Goal: Participate in discussion: Engage in conversation with other users on a specific topic

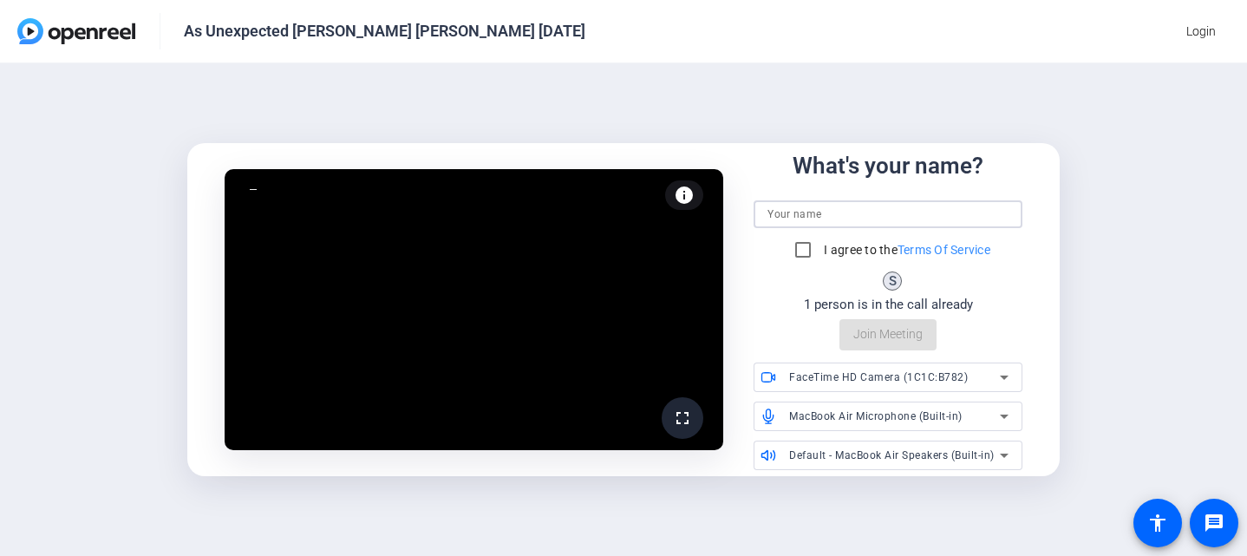
click at [848, 219] on input at bounding box center [888, 214] width 241 height 21
type input "[PERSON_NAME] [PERSON_NAME]"
click at [803, 251] on input "I agree to the Terms Of Service" at bounding box center [803, 249] width 35 height 35
checkbox input "true"
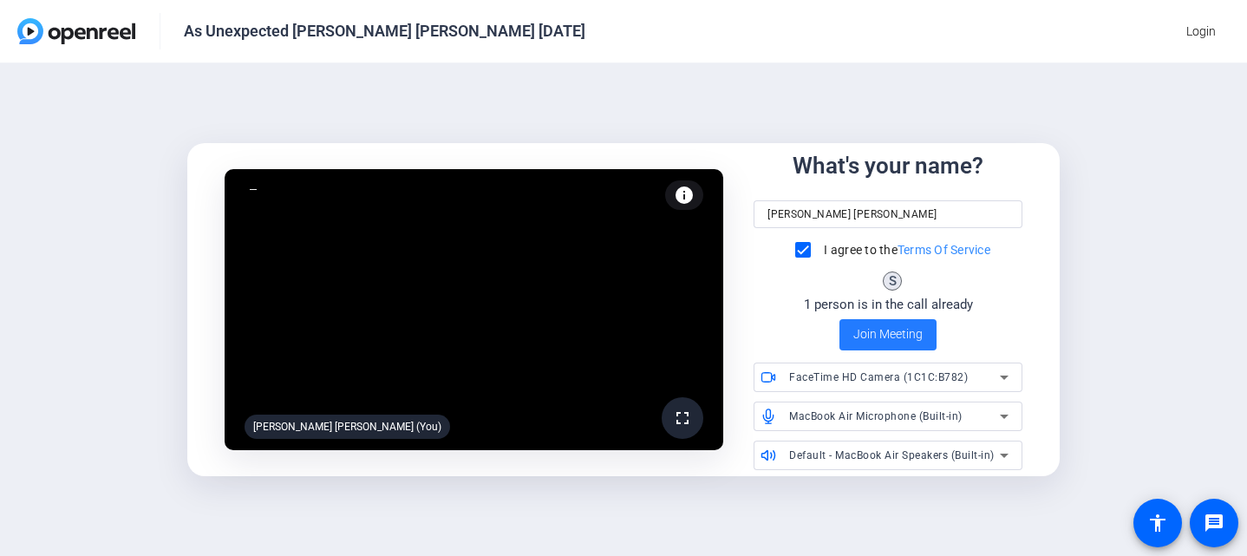
click at [905, 338] on span "Join Meeting" at bounding box center [888, 334] width 69 height 18
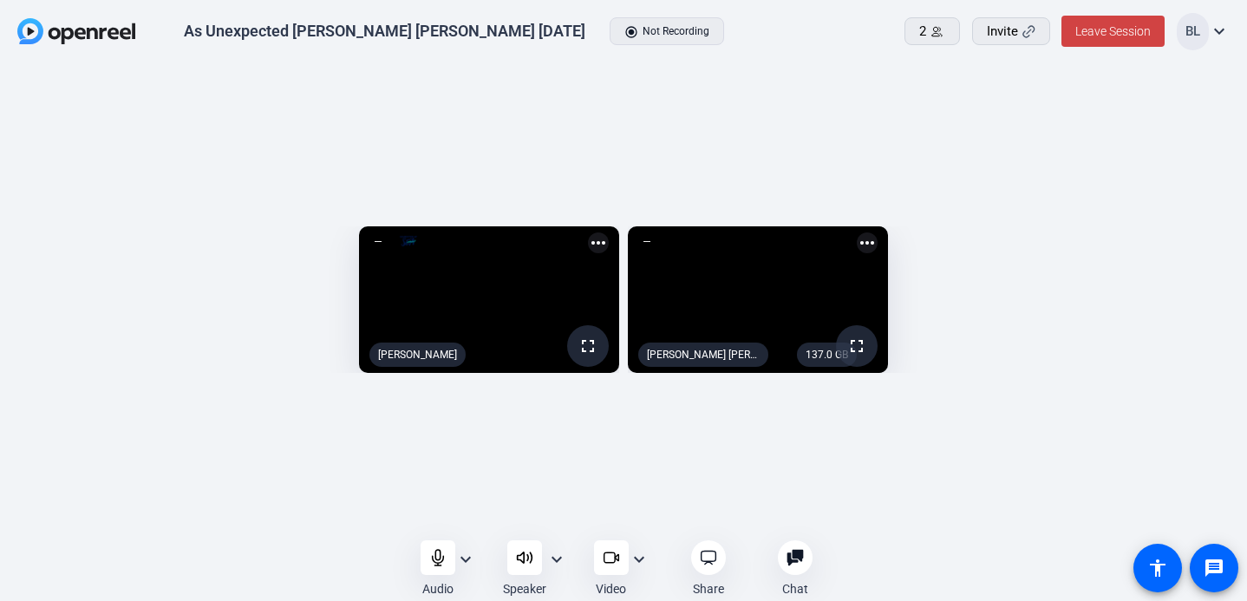
click at [654, 493] on div "fullscreen [PERSON_NAME] more_horiz 137.0 GB fullscreen [PERSON_NAME] [PERSON_N…" at bounding box center [623, 304] width 1247 height 481
click at [572, 487] on div "fullscreen [PERSON_NAME] more_horiz 137.0 GB fullscreen [PERSON_NAME] [PERSON_N…" at bounding box center [623, 304] width 1247 height 481
click at [500, 490] on div "fullscreen [PERSON_NAME] more_horiz 137.0 GB fullscreen [PERSON_NAME] [PERSON_N…" at bounding box center [623, 304] width 1247 height 481
click at [640, 555] on mat-icon "expand_more" at bounding box center [639, 559] width 21 height 21
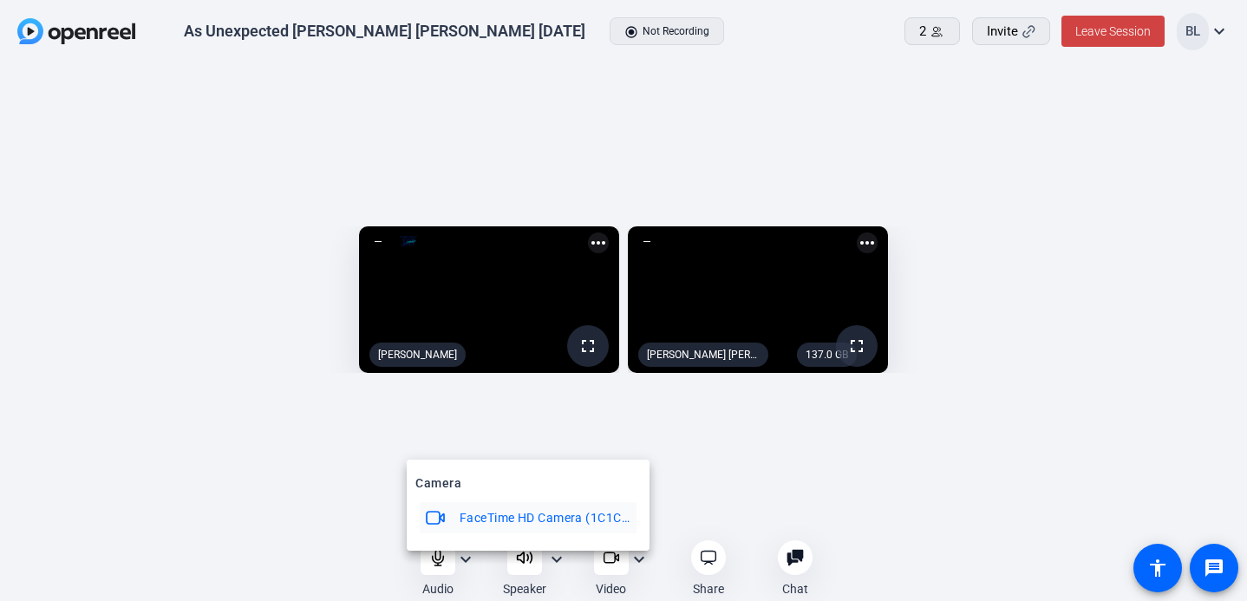
click at [705, 504] on div at bounding box center [623, 300] width 1247 height 601
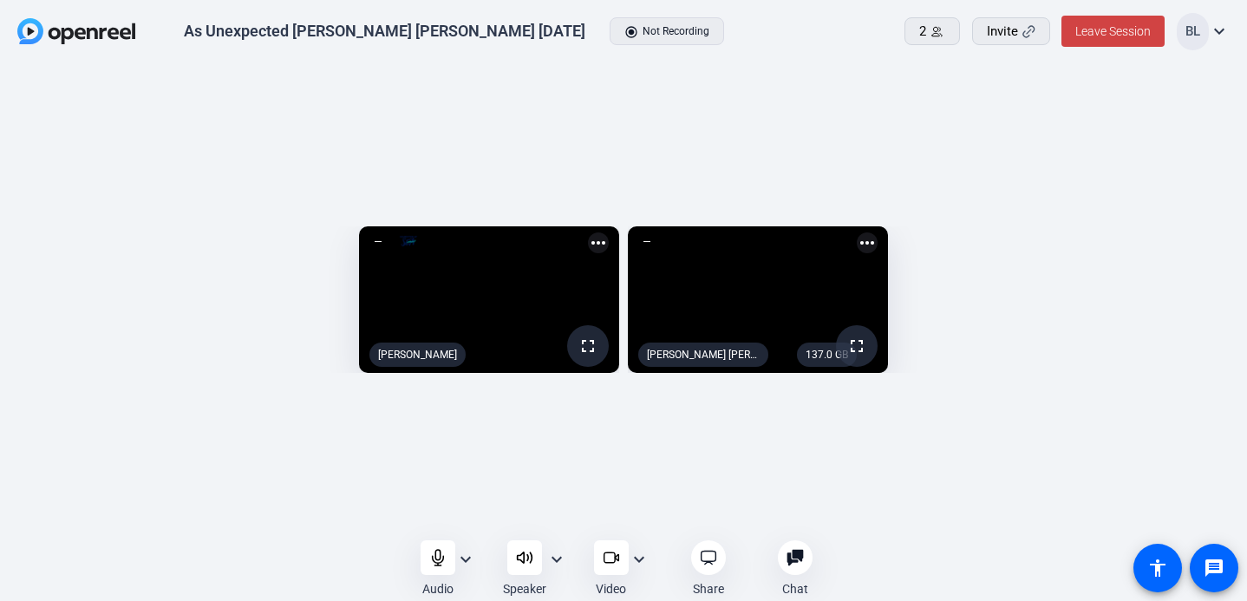
click at [645, 555] on mat-icon "expand_more" at bounding box center [639, 559] width 21 height 21
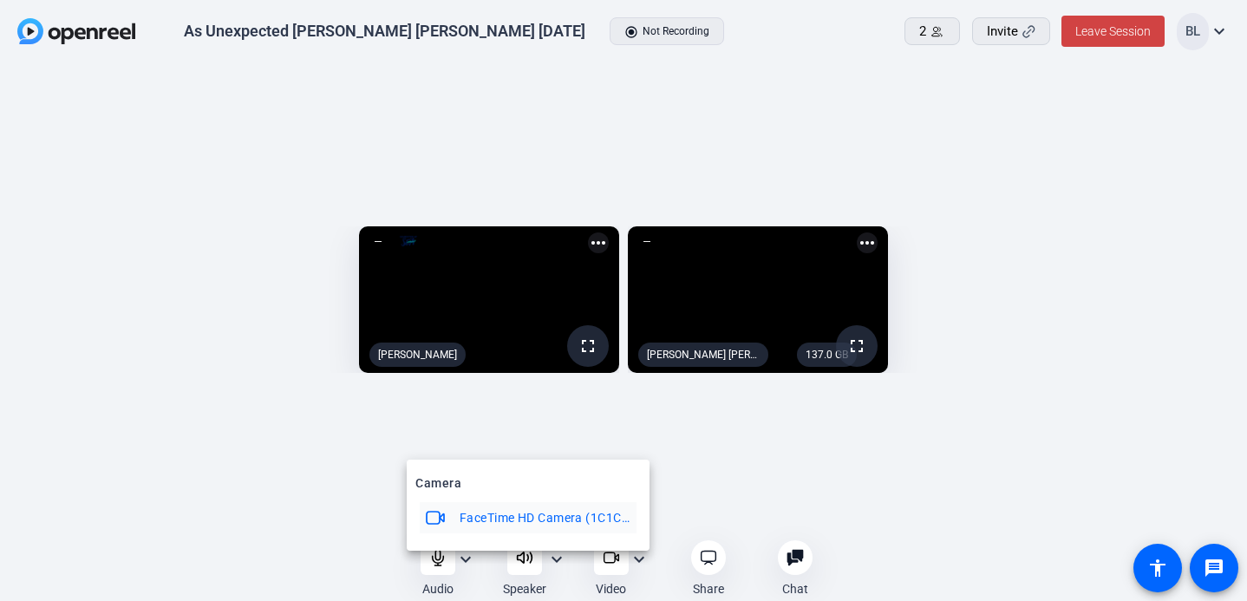
click at [699, 515] on div at bounding box center [623, 300] width 1247 height 601
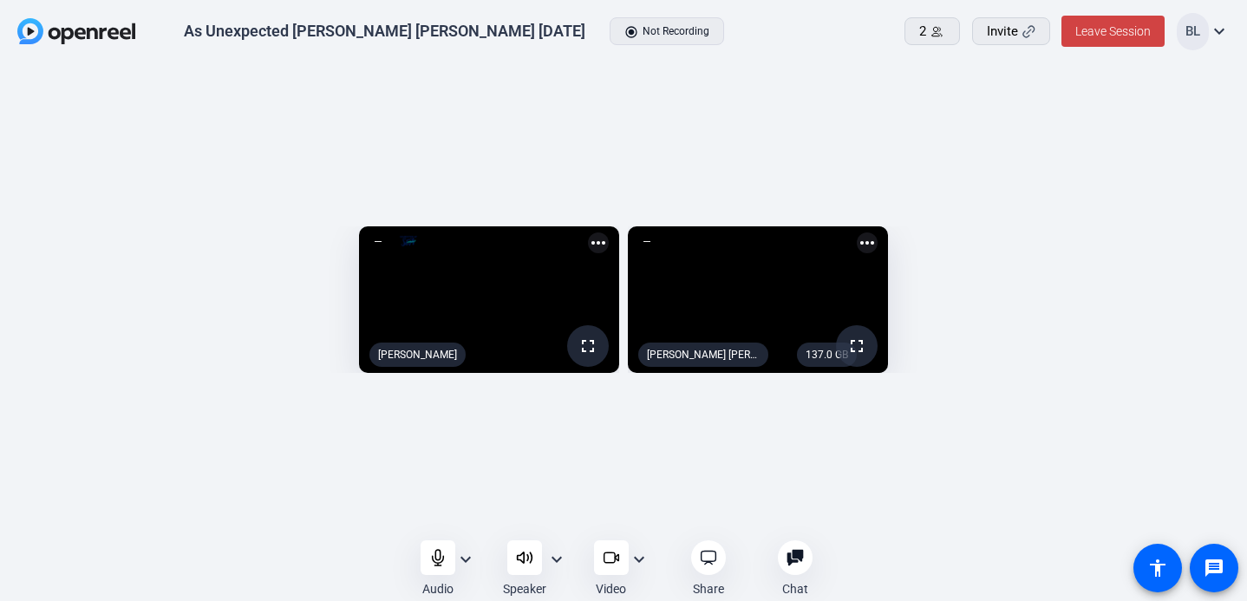
click at [637, 506] on div "fullscreen [PERSON_NAME] more_horiz 137.0 GB fullscreen [PERSON_NAME] [PERSON_N…" at bounding box center [623, 304] width 1247 height 481
click at [621, 120] on div "fullscreen [PERSON_NAME] more_horiz 137.0 GB fullscreen [PERSON_NAME] [PERSON_N…" at bounding box center [623, 304] width 1247 height 481
click at [621, 222] on div "fullscreen [PERSON_NAME] more_horiz 137.0 GB fullscreen [PERSON_NAME] [PERSON_N…" at bounding box center [623, 304] width 1213 height 173
click at [615, 82] on div "fullscreen [PERSON_NAME] more_horiz 137.0 GB fullscreen [PERSON_NAME] [PERSON_N…" at bounding box center [623, 304] width 1247 height 481
click at [625, 87] on div "fullscreen [PERSON_NAME] more_horiz 137.0 GB fullscreen [PERSON_NAME] [PERSON_N…" at bounding box center [623, 304] width 1247 height 481
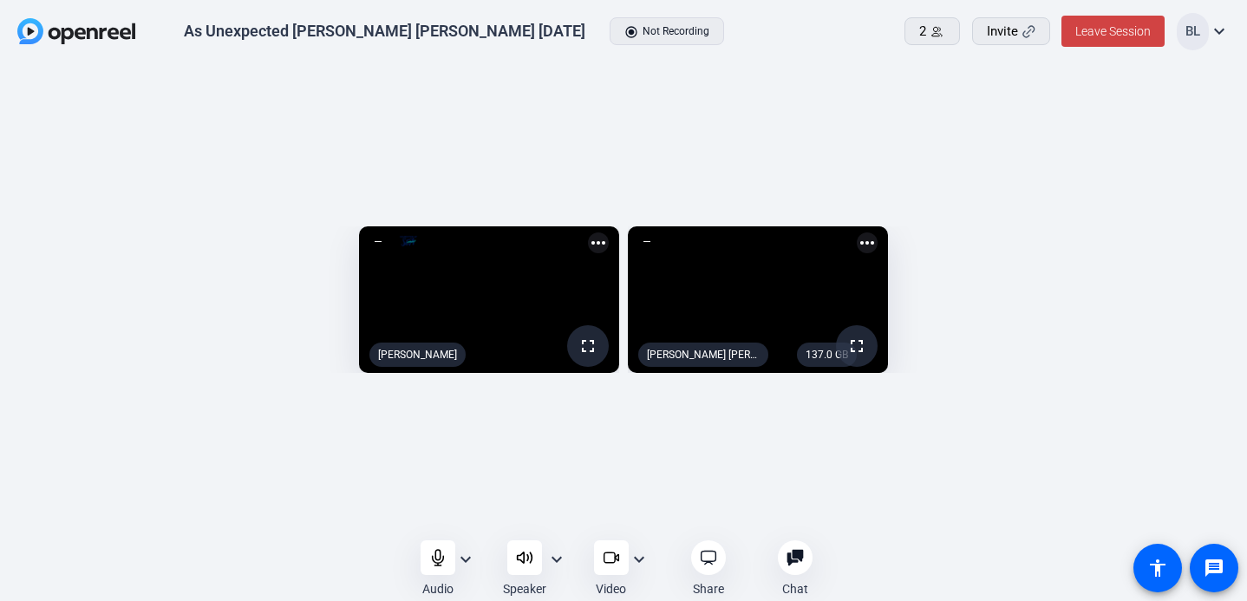
click at [618, 96] on div "fullscreen [PERSON_NAME] more_horiz 137.0 GB fullscreen [PERSON_NAME] [PERSON_N…" at bounding box center [623, 304] width 1247 height 481
click at [621, 218] on div "fullscreen [PERSON_NAME] more_horiz 137.0 GB fullscreen [PERSON_NAME] [PERSON_N…" at bounding box center [623, 304] width 1213 height 173
click at [622, 218] on div "fullscreen [PERSON_NAME] more_horiz 137.0 GB fullscreen [PERSON_NAME] [PERSON_N…" at bounding box center [623, 304] width 1213 height 173
click at [623, 218] on div "fullscreen [PERSON_NAME] more_horiz 137.0 GB fullscreen [PERSON_NAME] [PERSON_N…" at bounding box center [623, 304] width 1213 height 173
click at [625, 218] on div "fullscreen [PERSON_NAME] more_horiz 137.0 GB fullscreen [PERSON_NAME] [PERSON_N…" at bounding box center [623, 304] width 1213 height 173
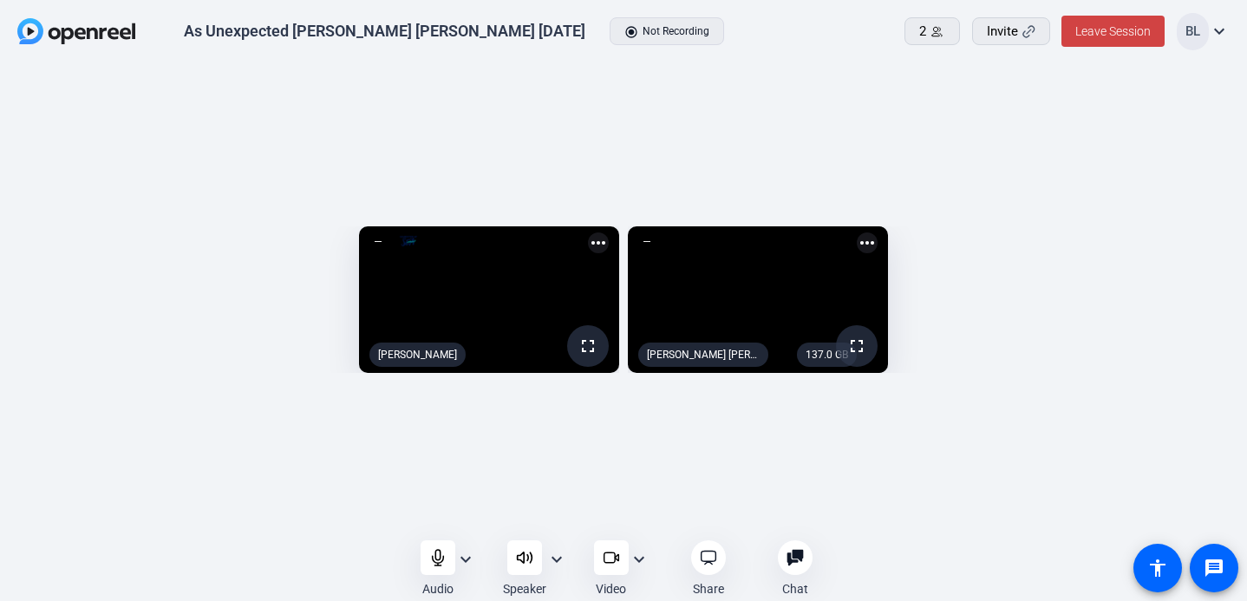
click at [625, 218] on div "fullscreen [PERSON_NAME] more_horiz 137.0 GB fullscreen [PERSON_NAME] [PERSON_N…" at bounding box center [623, 304] width 1213 height 173
click at [620, 218] on div "fullscreen [PERSON_NAME] more_horiz 137.0 GB fullscreen [PERSON_NAME] [PERSON_N…" at bounding box center [623, 304] width 1213 height 173
click at [639, 555] on mat-icon "expand_more" at bounding box center [639, 559] width 21 height 21
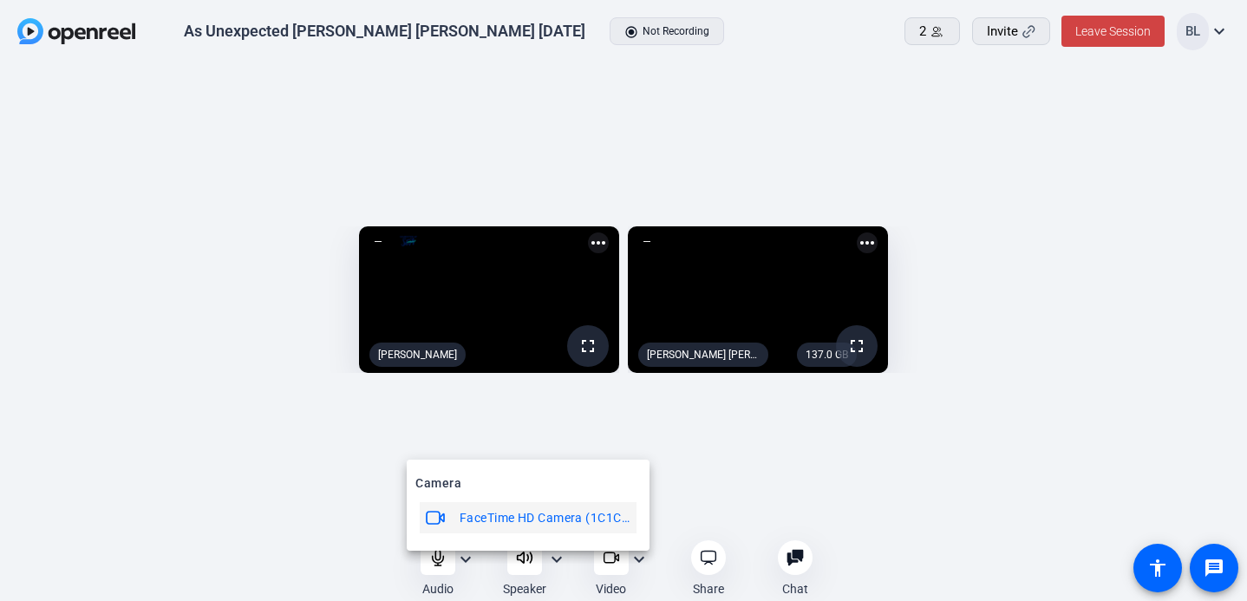
click at [573, 520] on span "FaceTime HD Camera (1C1C:B782)" at bounding box center [546, 517] width 172 height 21
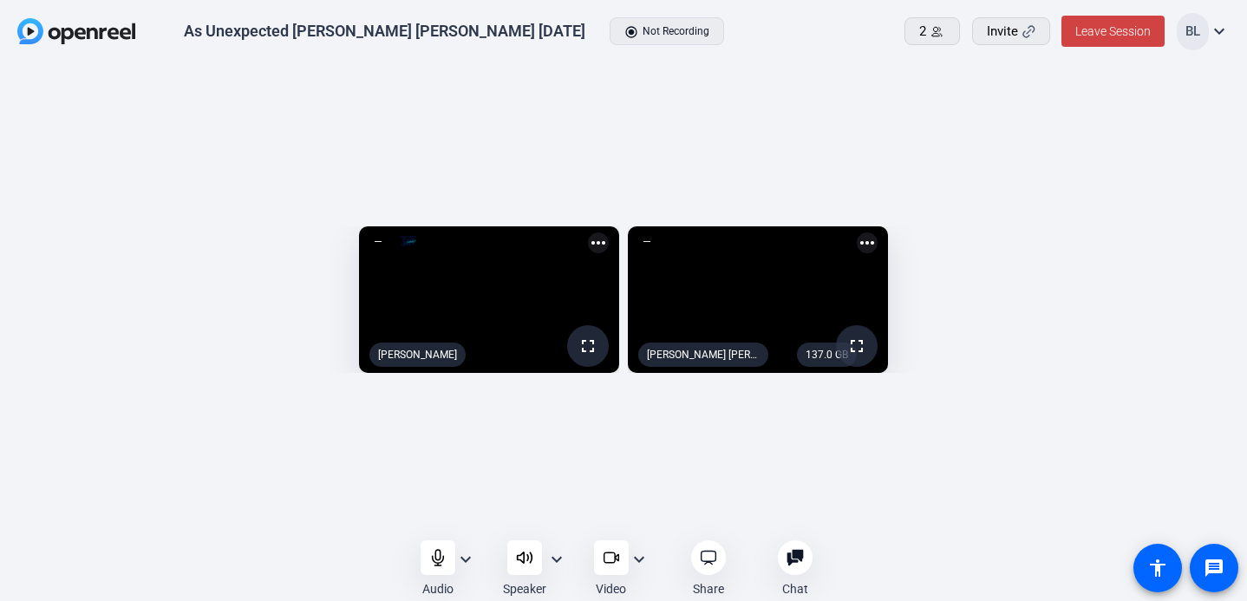
click at [657, 514] on div "fullscreen [PERSON_NAME] more_horiz 137.0 GB fullscreen [PERSON_NAME] [PERSON_N…" at bounding box center [623, 304] width 1247 height 481
click at [937, 496] on div "fullscreen [PERSON_NAME] more_horiz 137.0 GB fullscreen [PERSON_NAME] [PERSON_N…" at bounding box center [623, 304] width 1247 height 481
click at [624, 218] on div "fullscreen [PERSON_NAME] more_horiz 137.0 GB fullscreen [PERSON_NAME] [PERSON_N…" at bounding box center [623, 304] width 1213 height 173
click at [1001, 526] on div "fullscreen [PERSON_NAME] more_horiz 137.0 GB fullscreen [PERSON_NAME] [PERSON_N…" at bounding box center [623, 304] width 1247 height 481
click at [623, 268] on div "fullscreen [PERSON_NAME] more_horiz 137.0 GB fullscreen [PERSON_NAME] [PERSON_N…" at bounding box center [623, 304] width 1213 height 173
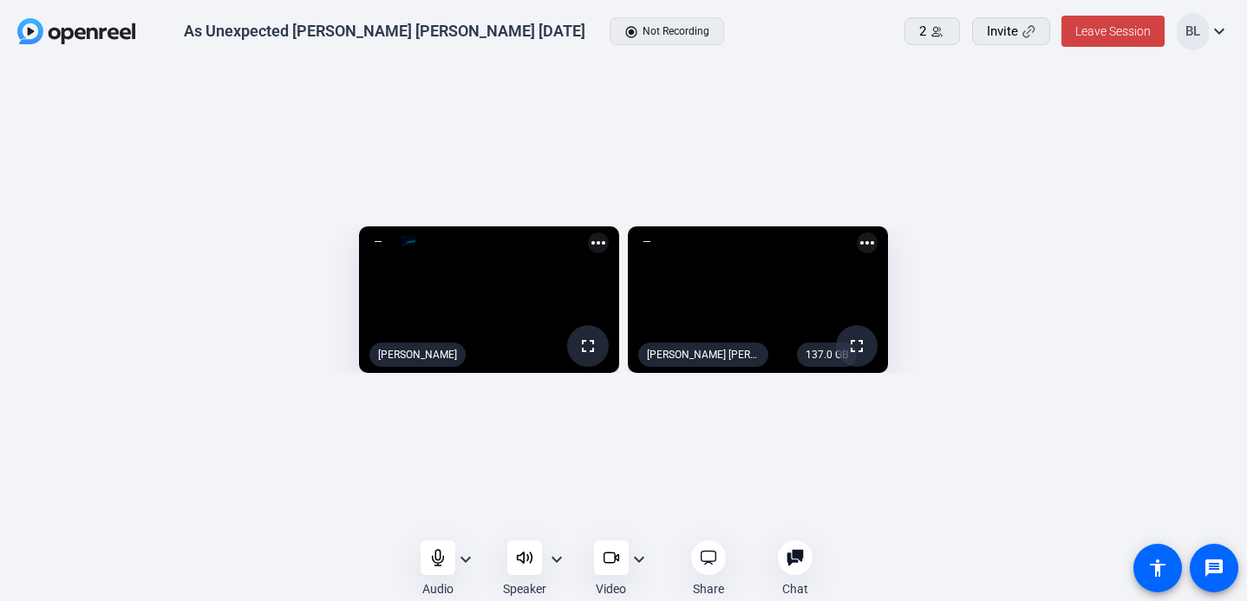
click at [1073, 555] on div "As Unexpected [PERSON_NAME] [PERSON_NAME] [DATE] radio_button_checked Not Recor…" at bounding box center [623, 300] width 1247 height 601
click at [896, 531] on div "fullscreen [PERSON_NAME] more_horiz 137.0 GB fullscreen [PERSON_NAME] [PERSON_N…" at bounding box center [623, 304] width 1247 height 481
click at [658, 497] on div "fullscreen [PERSON_NAME] more_horiz 137.0 GB fullscreen [PERSON_NAME] [PERSON_N…" at bounding box center [623, 304] width 1247 height 481
click at [1134, 28] on span "Leave Session" at bounding box center [1113, 31] width 75 height 14
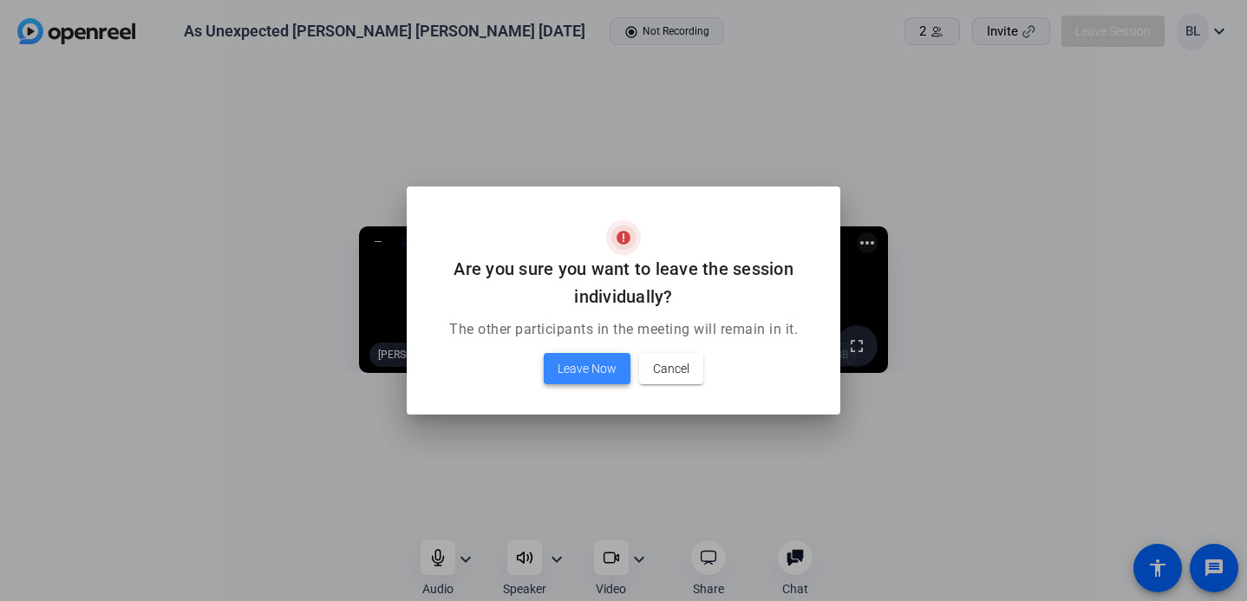
click at [596, 371] on span "Leave Now" at bounding box center [587, 368] width 59 height 21
